Goal: Transaction & Acquisition: Purchase product/service

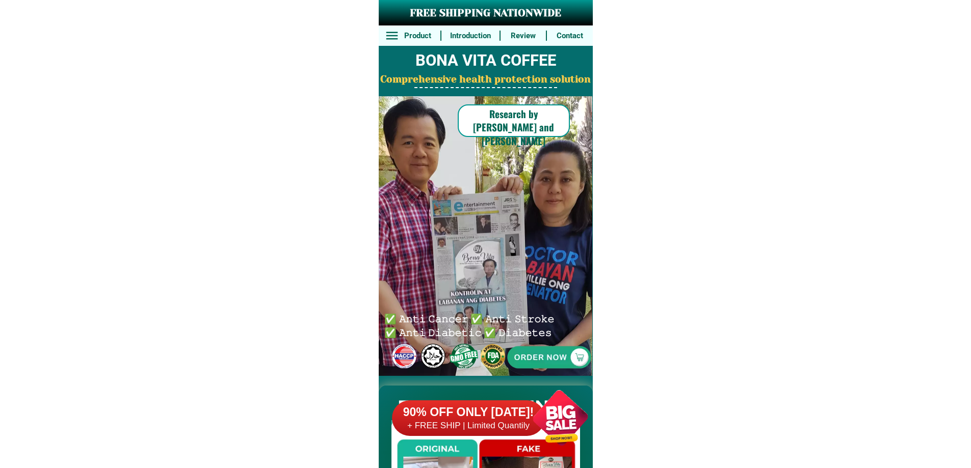
click at [553, 347] on div at bounding box center [548, 357] width 209 height 209
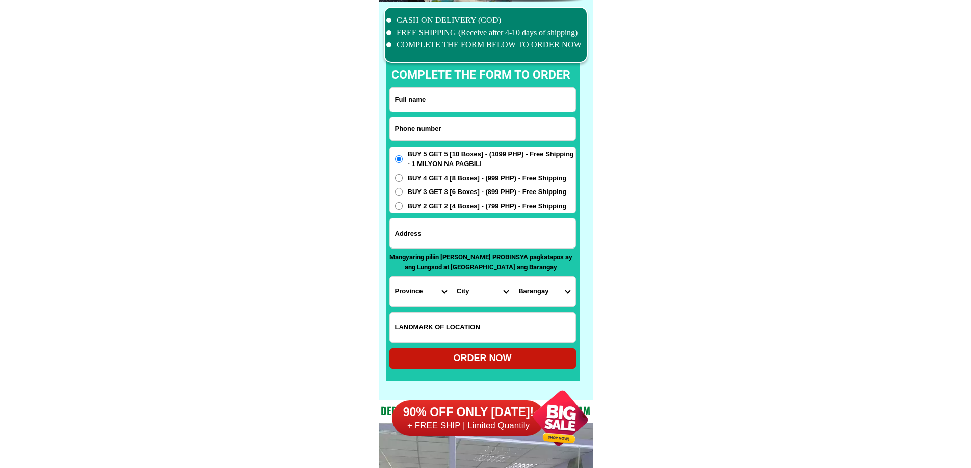
scroll to position [7922, 0]
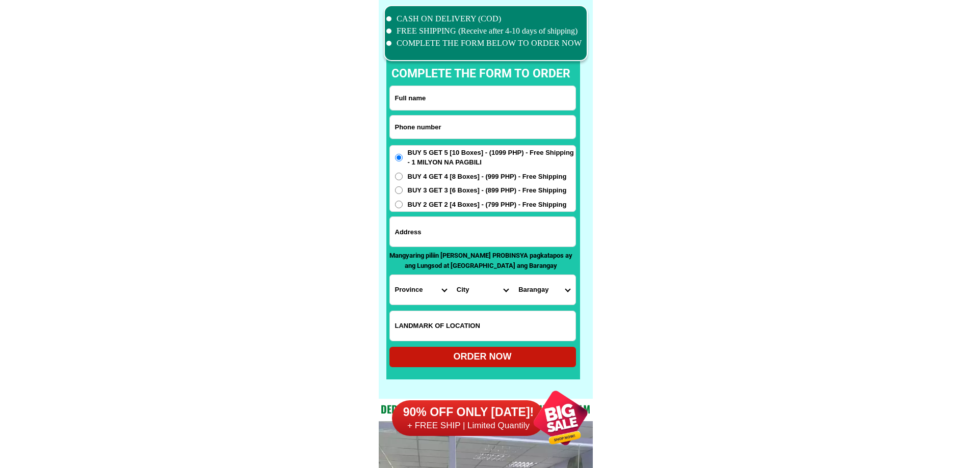
click at [478, 123] on input "Input phone_number" at bounding box center [482, 127] width 185 height 23
paste input "09556296595"
type input "09556296595"
click at [464, 102] on input "Input full_name" at bounding box center [482, 98] width 185 height 24
paste input "[PERSON_NAME]"
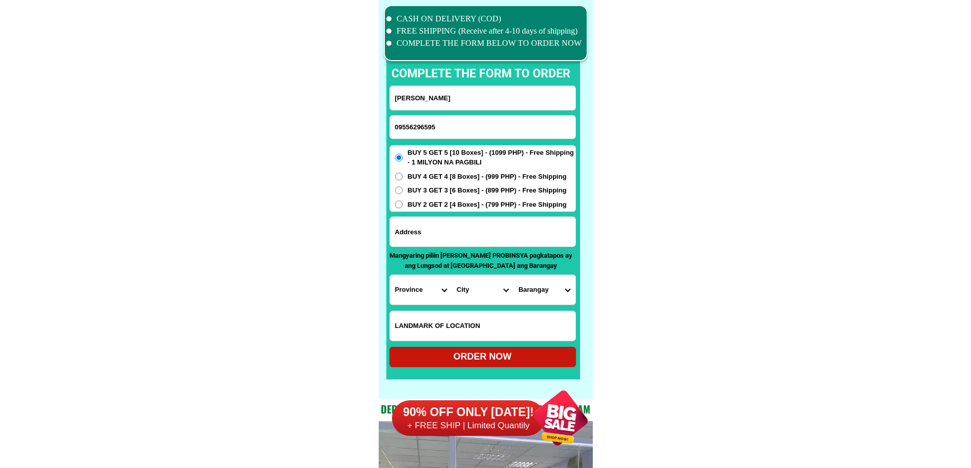
type input "[PERSON_NAME]"
click at [409, 188] on span "BUY 3 GET 3 [6 Boxes] - (899 PHP) - Free Shipping" at bounding box center [487, 190] width 159 height 10
click at [403, 188] on input "BUY 3 GET 3 [6 Boxes] - (899 PHP) - Free Shipping" at bounding box center [399, 191] width 8 height 8
radio input "true"
click at [459, 231] on input "Input address" at bounding box center [482, 232] width 185 height 30
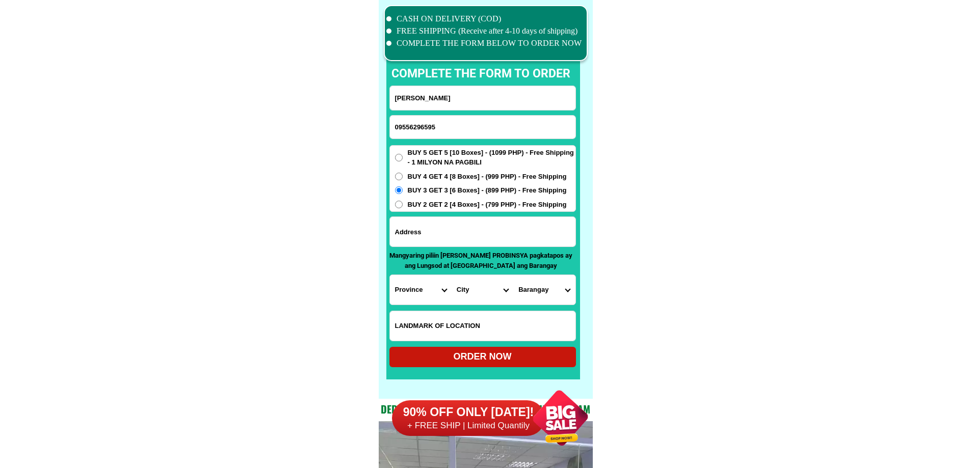
paste input "lot 6 block9 [GEOGRAPHIC_DATA] Residential estate [GEOGRAPHIC_DATA] [GEOGRAPHIC…"
type input "lot 6 block9 [GEOGRAPHIC_DATA] Residential estate [GEOGRAPHIC_DATA] [GEOGRAPHIC…"
click at [407, 288] on select "Province [GEOGRAPHIC_DATA] [GEOGRAPHIC_DATA] [GEOGRAPHIC_DATA] [GEOGRAPHIC_DATA…" at bounding box center [421, 290] width 62 height 30
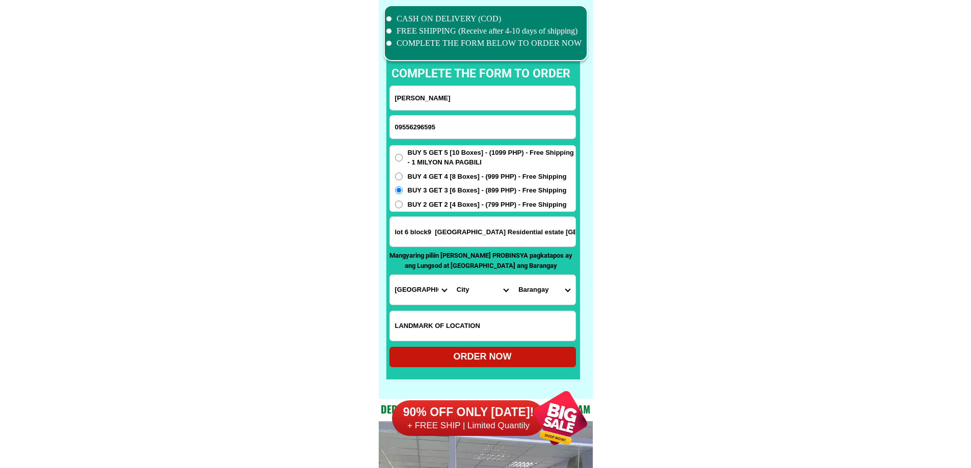
drag, startPoint x: 700, startPoint y: 303, endPoint x: 655, endPoint y: 304, distance: 44.9
drag, startPoint x: 553, startPoint y: 235, endPoint x: 624, endPoint y: 231, distance: 71.5
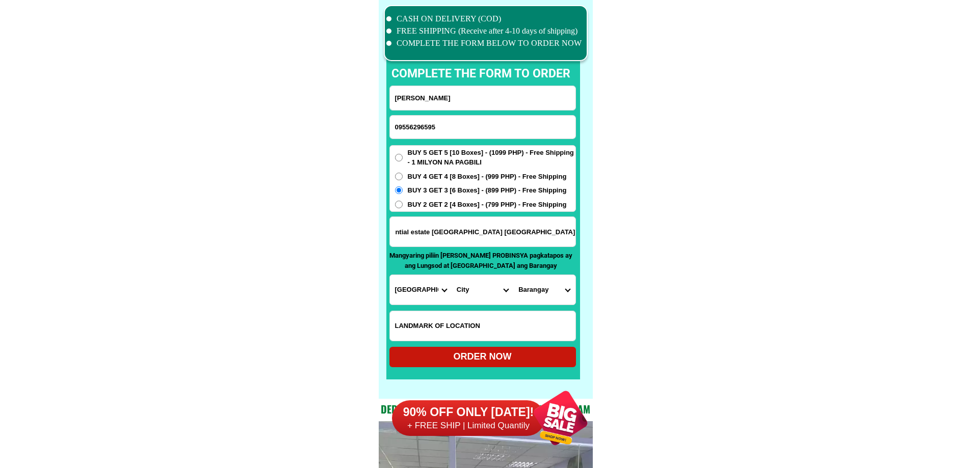
scroll to position [0, 0]
click at [430, 288] on select "Province [GEOGRAPHIC_DATA] [GEOGRAPHIC_DATA] [GEOGRAPHIC_DATA] [GEOGRAPHIC_DATA…" at bounding box center [421, 290] width 62 height 30
click at [430, 287] on select "Province [GEOGRAPHIC_DATA] [GEOGRAPHIC_DATA] [GEOGRAPHIC_DATA] [GEOGRAPHIC_DATA…" at bounding box center [421, 290] width 62 height 30
select select "63_779"
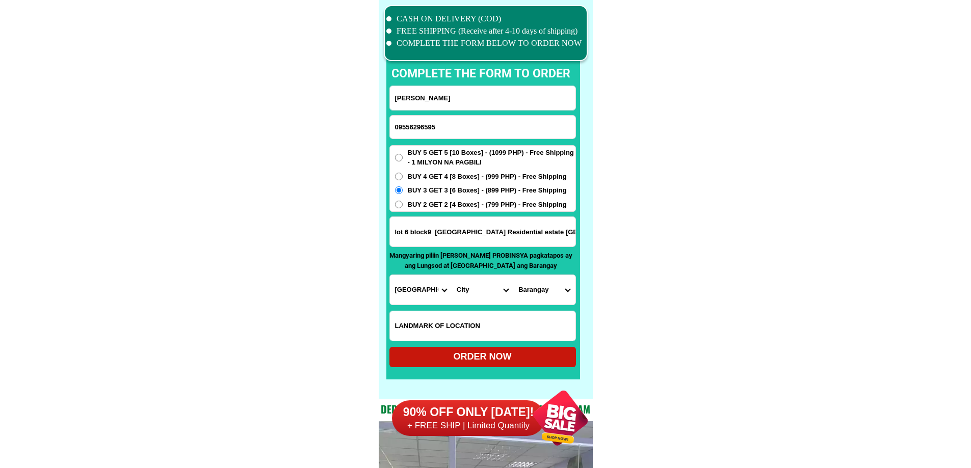
click at [492, 290] on select "City [GEOGRAPHIC_DATA] [GEOGRAPHIC_DATA] [GEOGRAPHIC_DATA] [GEOGRAPHIC_DATA]-ci…" at bounding box center [483, 290] width 62 height 30
select select "63_7796639"
drag, startPoint x: 561, startPoint y: 240, endPoint x: 616, endPoint y: 235, distance: 54.7
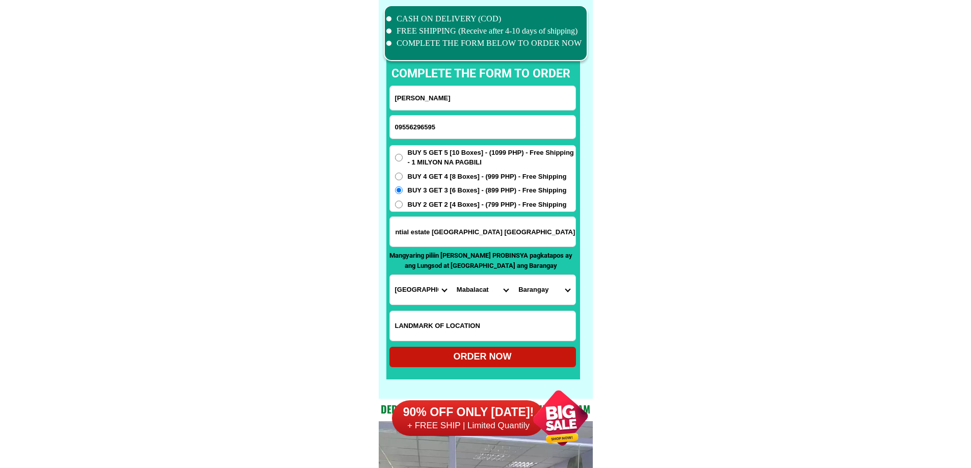
click at [544, 292] on select "Barangay Atlu-bola Bical Bundagul Cacutud Calumpang Camachiles Dapdap [PERSON_N…" at bounding box center [544, 290] width 62 height 30
select select "63_779663961723"
drag, startPoint x: 781, startPoint y: 323, endPoint x: 738, endPoint y: 322, distance: 43.3
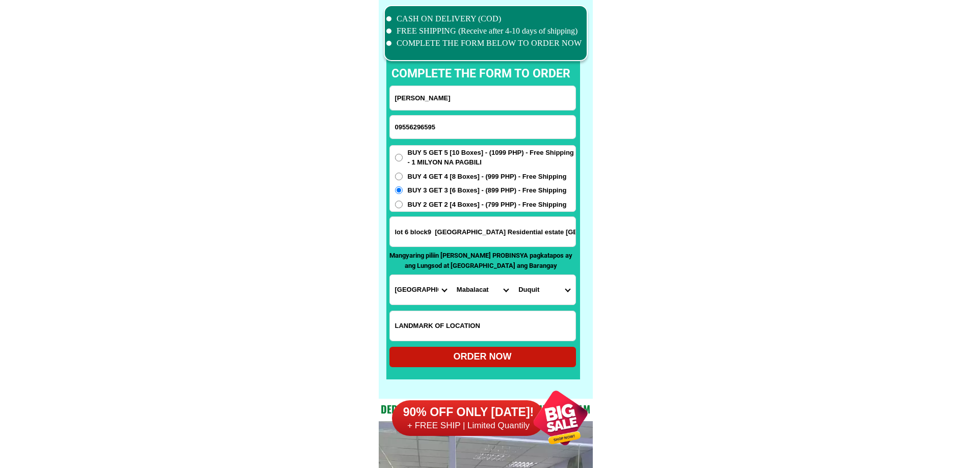
click at [520, 357] on div "ORDER NOW" at bounding box center [482, 357] width 187 height 14
type input "lot 6 block9 [GEOGRAPHIC_DATA] Residential estate [GEOGRAPHIC_DATA] [GEOGRAPHIC…"
radio input "true"
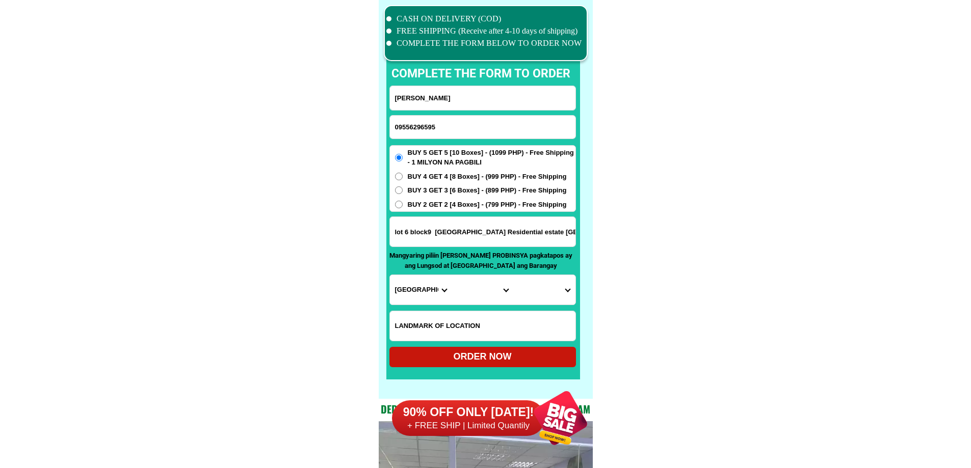
click at [436, 112] on form "[PERSON_NAME] 09556296595 ORDER NOW lot 6 block9 [GEOGRAPHIC_DATA] Residential …" at bounding box center [482, 227] width 187 height 282
click at [441, 144] on form "[PERSON_NAME] 09556296595 ORDER NOW lot 6 block9 [GEOGRAPHIC_DATA] Residential …" at bounding box center [482, 227] width 187 height 282
click at [443, 123] on input "09556296595" at bounding box center [482, 127] width 185 height 23
paste input "09525727603"
type input "09525727603"
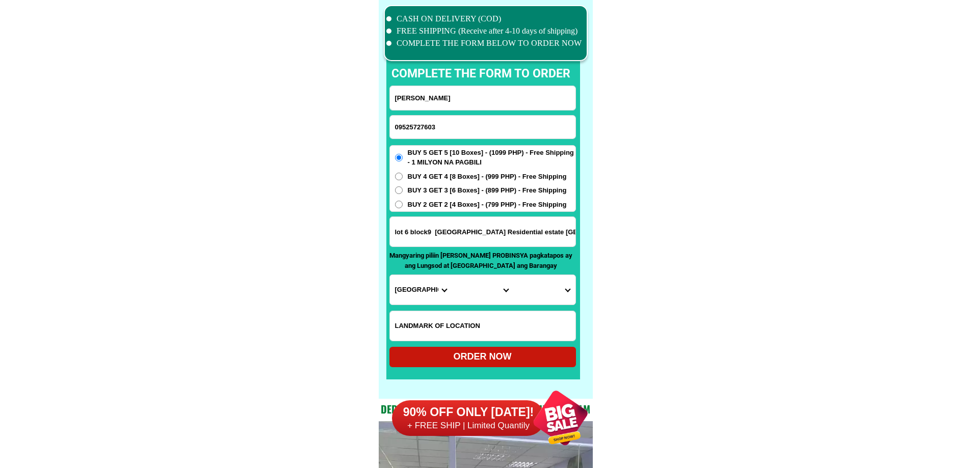
click at [447, 97] on input "[PERSON_NAME]" at bounding box center [482, 98] width 185 height 24
paste input "[PERSON_NAME]."
type input "[PERSON_NAME]."
click at [441, 232] on input "lot 6 block9 [GEOGRAPHIC_DATA] Residential estate [GEOGRAPHIC_DATA] [GEOGRAPHIC…" at bounding box center [482, 232] width 185 height 30
paste input "Cudog Lagawe ,[GEOGRAPHIC_DATA]."
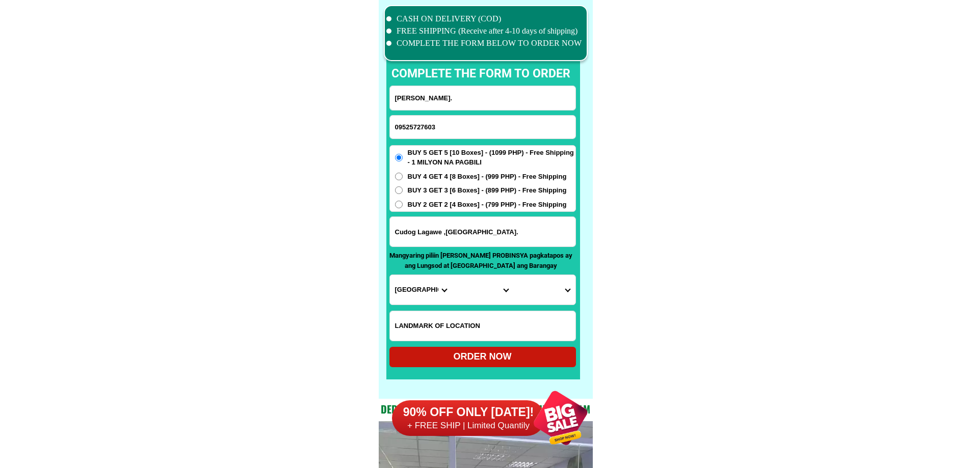
type input "Cudog Lagawe ,[GEOGRAPHIC_DATA]."
click at [404, 286] on select "Province [GEOGRAPHIC_DATA] [GEOGRAPHIC_DATA] [GEOGRAPHIC_DATA] [GEOGRAPHIC_DATA…" at bounding box center [421, 290] width 62 height 30
select select "63_743"
click at [481, 291] on select "City [PERSON_NAME]-lista [PERSON_NAME] Hingyon Hungduan Kiangan Lagawe Lamut Ma…" at bounding box center [483, 290] width 62 height 30
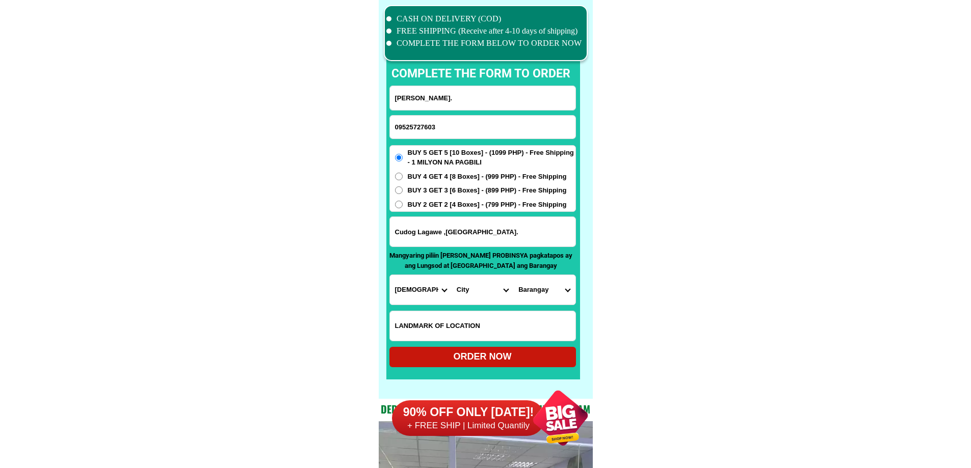
select select "63_7435447"
drag, startPoint x: 614, startPoint y: 289, endPoint x: 602, endPoint y: 291, distance: 11.4
click at [539, 290] on select "[GEOGRAPHIC_DATA] [GEOGRAPHIC_DATA] Caba Cudog Dulao Jucbong Luta [GEOGRAPHIC_D…" at bounding box center [544, 290] width 62 height 30
select select "63_74354476772"
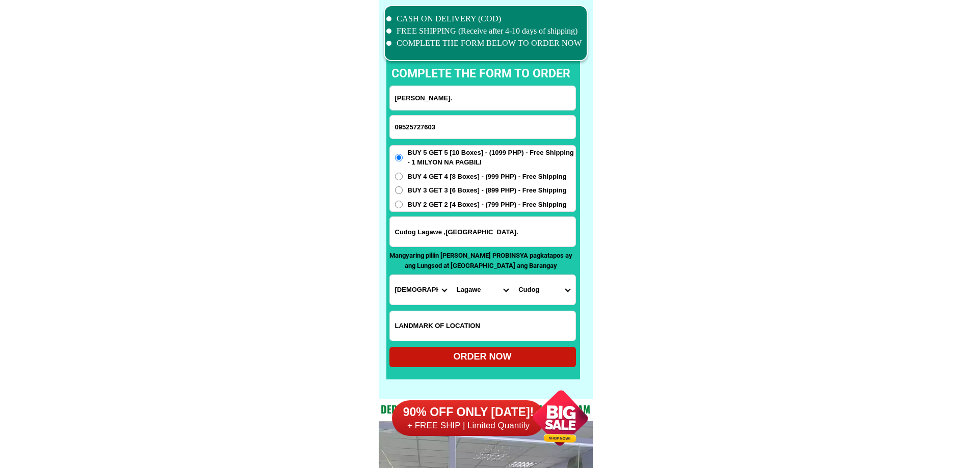
click at [494, 352] on div "ORDER NOW" at bounding box center [482, 357] width 187 height 14
type input "[PERSON_NAME]."
type input "09525727603"
radio input "true"
